Goal: Transaction & Acquisition: Book appointment/travel/reservation

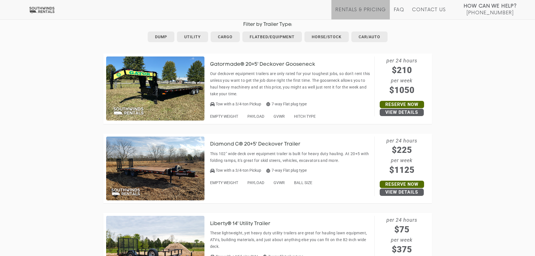
scroll to position [309, 0]
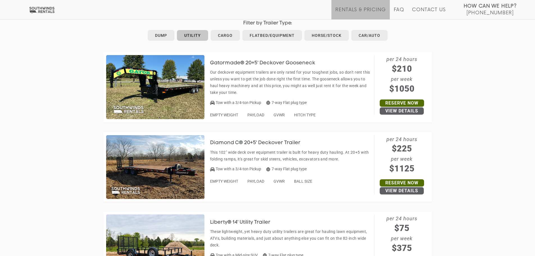
click at [192, 35] on link "Utility" at bounding box center [192, 35] width 31 height 11
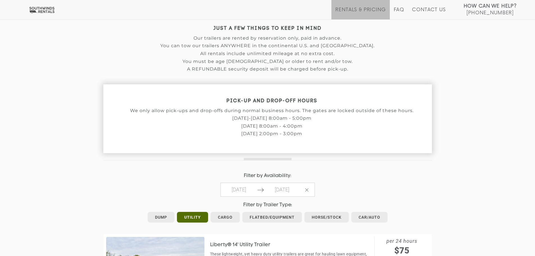
scroll to position [140, 0]
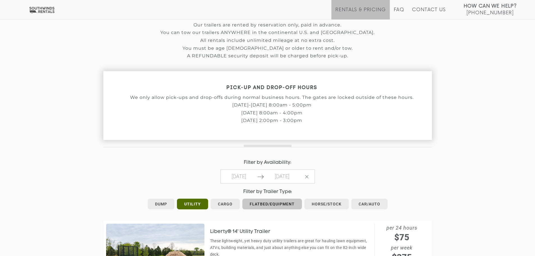
click at [287, 204] on link "Flatbed/Equipment" at bounding box center [272, 204] width 60 height 11
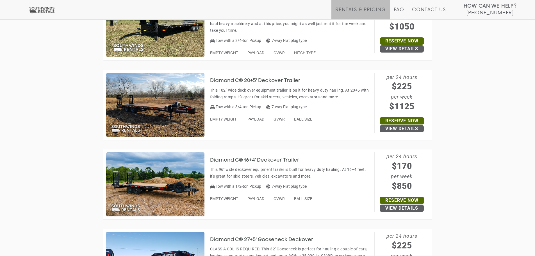
scroll to position [274, 0]
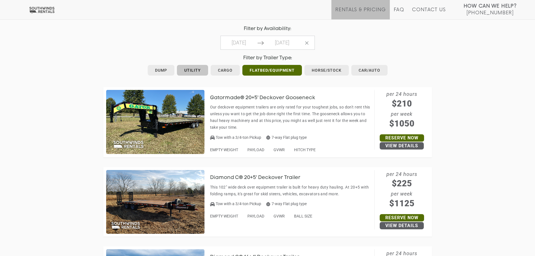
click at [199, 70] on link "Utility" at bounding box center [192, 70] width 31 height 11
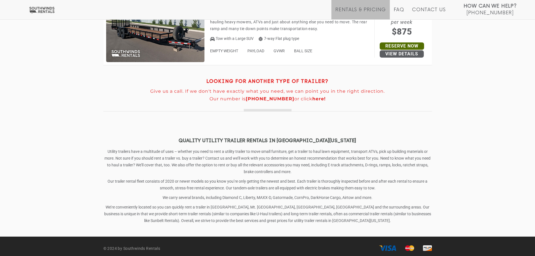
scroll to position [337, 0]
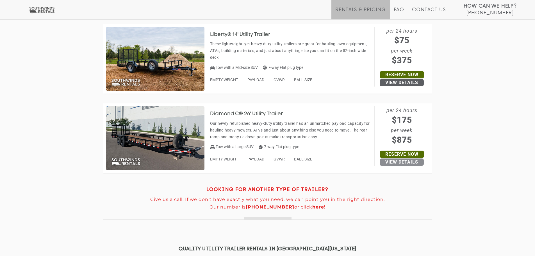
click at [417, 163] on link "View Details" at bounding box center [402, 161] width 44 height 7
